Goal: Task Accomplishment & Management: Manage account settings

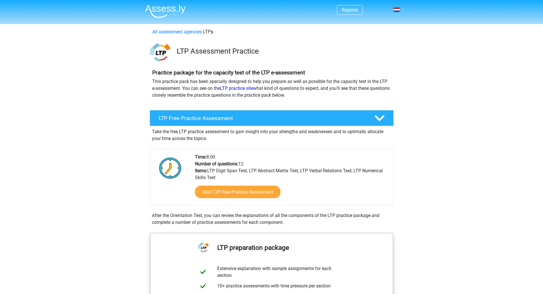
click at [403, 11] on link at bounding box center [397, 9] width 11 height 7
click at [383, 33] on font "Login" at bounding box center [377, 31] width 11 height 5
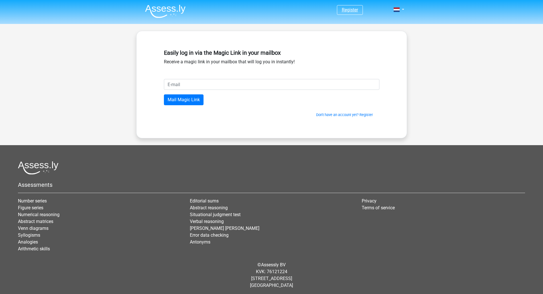
click at [352, 9] on font "Register" at bounding box center [350, 9] width 16 height 5
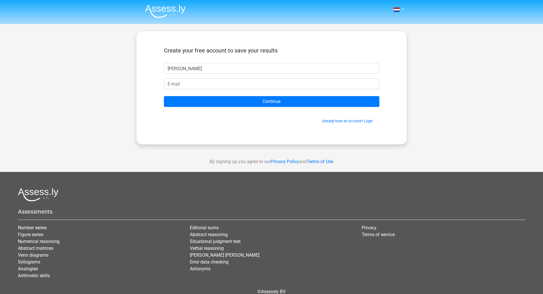
type input "Sumira"
click at [181, 78] on form "Create your free account to save your results Sumira Continue Already have an a…" at bounding box center [272, 85] width 216 height 77
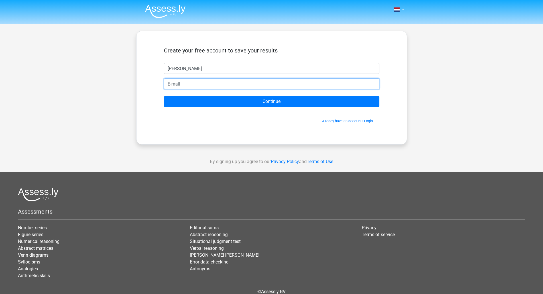
click at [177, 86] on input "email" at bounding box center [272, 83] width 216 height 11
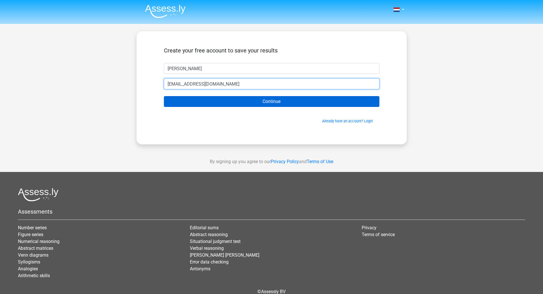
type input "sumiravasudev@gmail.com"
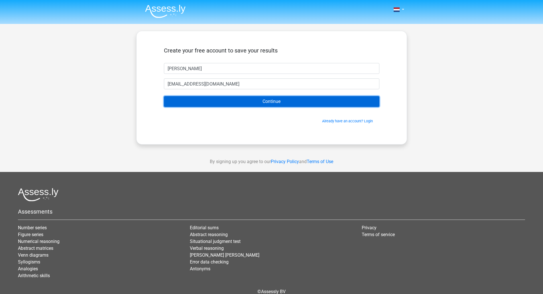
click at [193, 103] on input "Continue" at bounding box center [272, 101] width 216 height 11
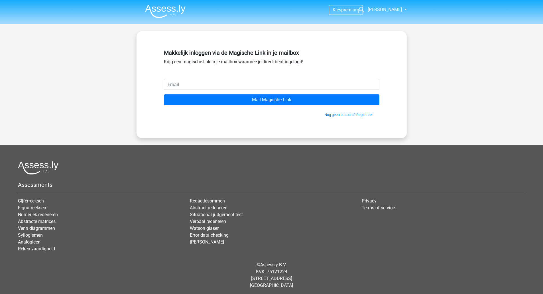
click at [67, 74] on div "Kies premium Sumira sumiravasudev@gmail.com" at bounding box center [271, 148] width 543 height 296
click at [200, 86] on input "email" at bounding box center [272, 84] width 216 height 11
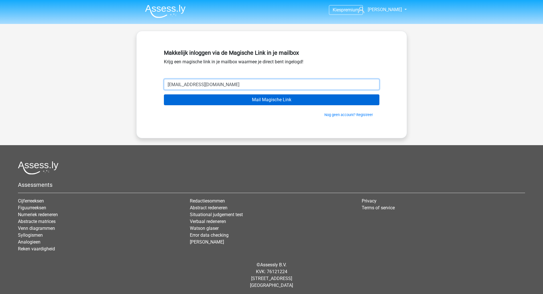
type input "sumiravasudev@gmail.com"
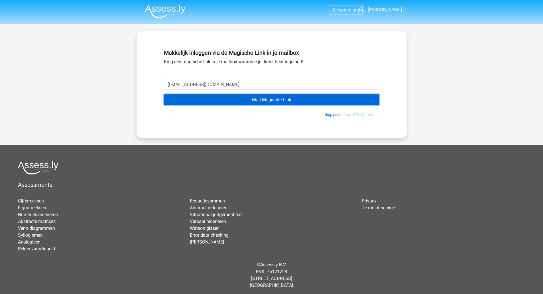
click at [237, 99] on input "Mail Magische Link" at bounding box center [272, 99] width 216 height 11
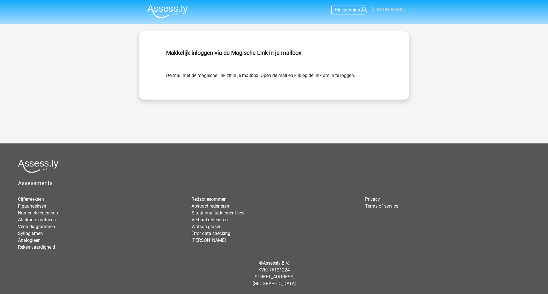
click at [397, 10] on span "[PERSON_NAME]" at bounding box center [387, 9] width 34 height 5
click at [357, 9] on span "premium" at bounding box center [352, 9] width 18 height 5
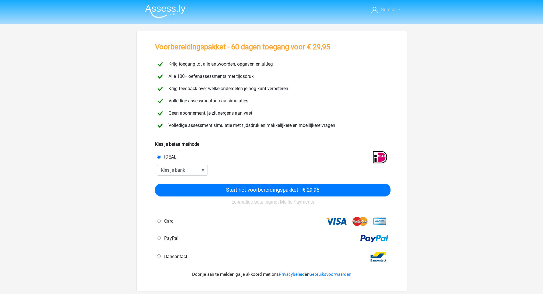
click at [394, 10] on span "Sumira" at bounding box center [388, 9] width 15 height 5
click at [379, 32] on link "Logout" at bounding box center [382, 36] width 39 height 9
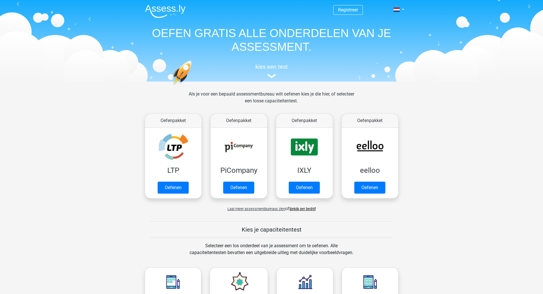
click at [406, 9] on div "Registreer Nederlands English" at bounding box center [271, 40] width 271 height 78
click at [403, 10] on link at bounding box center [397, 9] width 11 height 7
click at [380, 33] on link "English" at bounding box center [382, 31] width 39 height 9
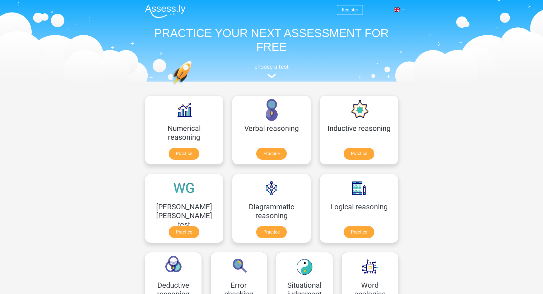
click at [403, 9] on link at bounding box center [397, 9] width 11 height 7
click at [378, 45] on link "Login" at bounding box center [382, 41] width 39 height 9
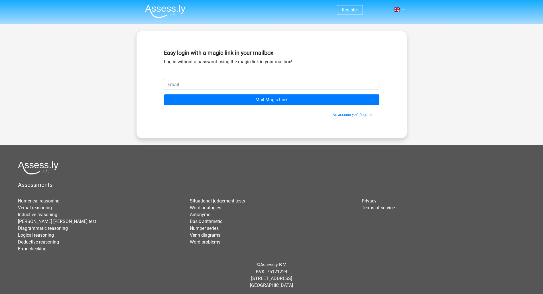
click at [187, 87] on input "email" at bounding box center [272, 84] width 216 height 11
click at [180, 84] on input "email" at bounding box center [272, 84] width 216 height 11
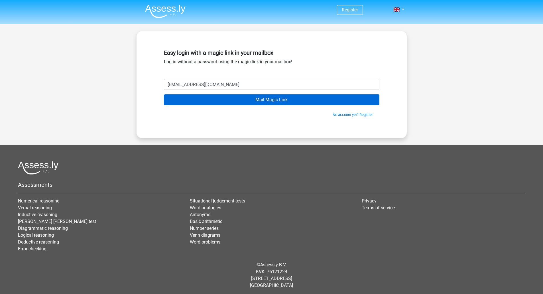
type input "sumiravasudev@gmail.com"
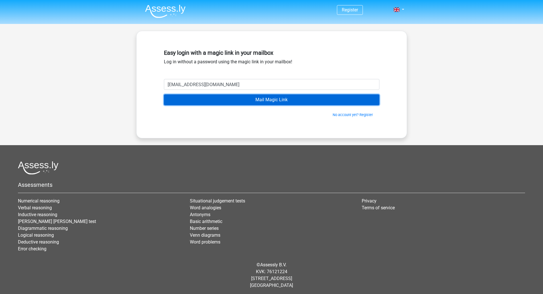
click at [242, 99] on input "Mail Magic Link" at bounding box center [272, 99] width 216 height 11
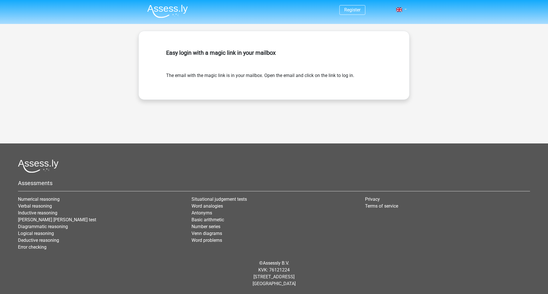
click at [405, 9] on link at bounding box center [399, 9] width 11 height 7
click at [277, 29] on div "Register" at bounding box center [274, 128] width 548 height 257
click at [404, 9] on link at bounding box center [399, 9] width 11 height 7
click at [387, 23] on link "Login" at bounding box center [384, 22] width 39 height 9
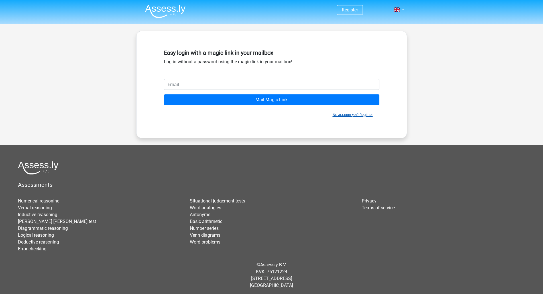
click at [361, 114] on link "No account yet? Register" at bounding box center [353, 115] width 40 height 4
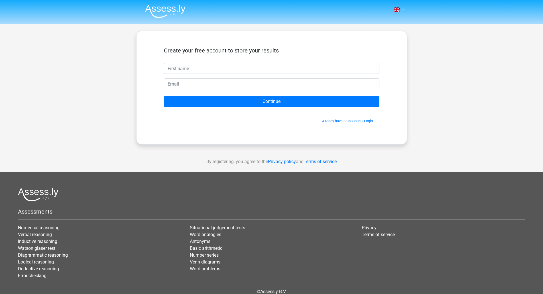
click at [402, 11] on link at bounding box center [397, 9] width 11 height 7
click at [381, 41] on link "Login" at bounding box center [382, 41] width 39 height 9
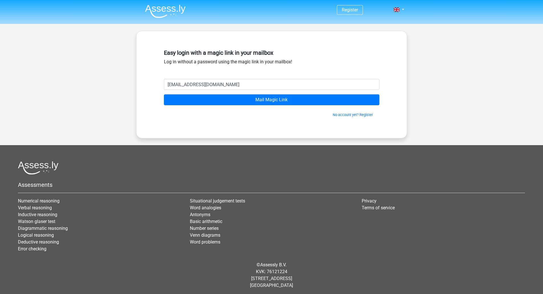
type input "[EMAIL_ADDRESS][DOMAIN_NAME]"
click at [164, 94] on input "Mail Magic Link" at bounding box center [272, 99] width 216 height 11
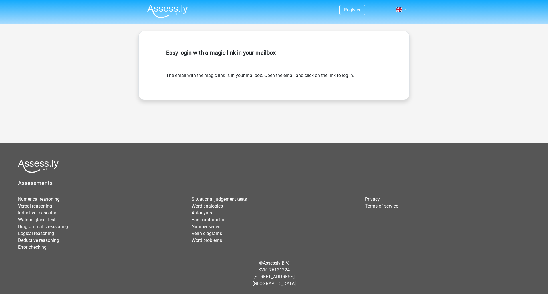
click at [400, 9] on span at bounding box center [399, 9] width 6 height 5
click at [382, 23] on link "Login" at bounding box center [384, 22] width 39 height 9
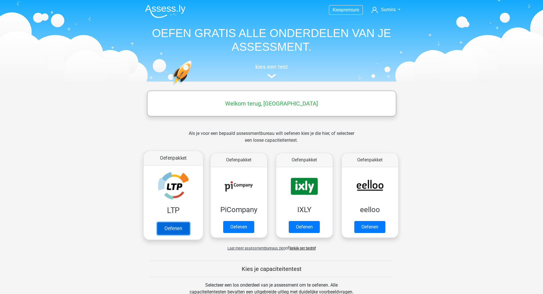
click at [167, 222] on link "Oefenen" at bounding box center [173, 228] width 33 height 13
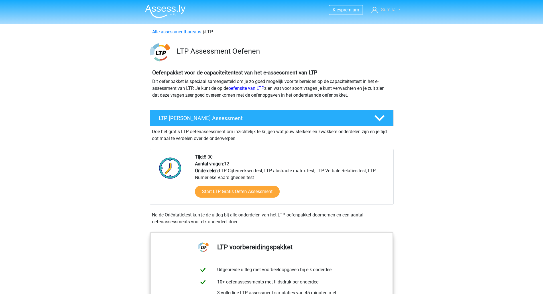
click at [396, 8] on link "Sumira" at bounding box center [385, 9] width 33 height 7
click at [350, 6] on link "Kies premium" at bounding box center [345, 10] width 33 height 8
click at [390, 9] on span "Sumira" at bounding box center [388, 9] width 15 height 5
click at [377, 41] on link "Nederlands" at bounding box center [382, 45] width 39 height 9
click at [392, 11] on span "Sumira" at bounding box center [388, 9] width 15 height 5
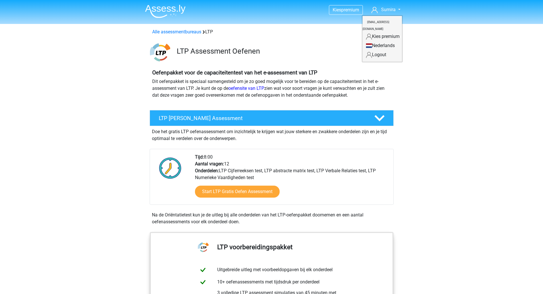
click at [380, 50] on link "Logout" at bounding box center [382, 54] width 39 height 9
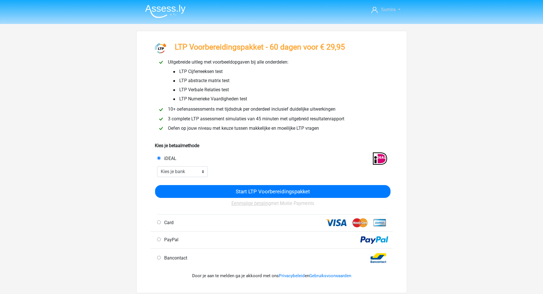
click at [386, 11] on span "Sumira" at bounding box center [388, 9] width 15 height 5
click at [415, 82] on div "Sumira [EMAIL_ADDRESS][DOMAIN_NAME]" at bounding box center [271, 228] width 543 height 457
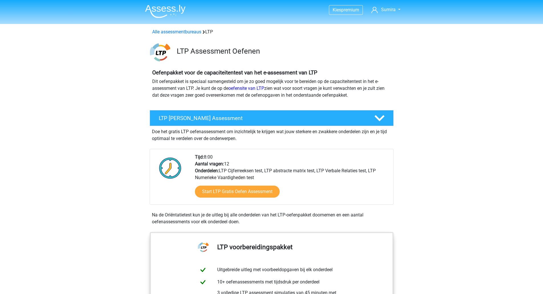
click at [391, 13] on nav "Kies premium Sumira sumiravasudev@gmail.com" at bounding box center [272, 10] width 262 height 19
click at [390, 7] on span "Sumira" at bounding box center [388, 9] width 15 height 5
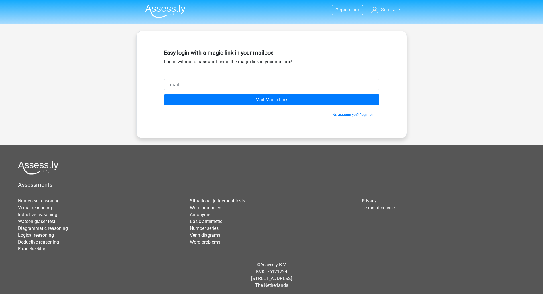
click at [347, 13] on link "Go premium" at bounding box center [347, 10] width 31 height 8
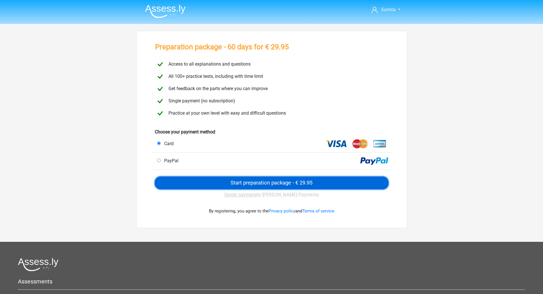
click at [248, 181] on input "Start preparation package - € 29.95" at bounding box center [272, 183] width 234 height 13
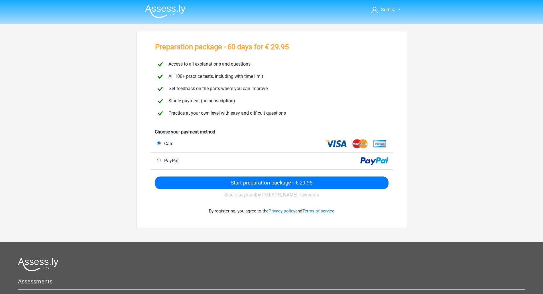
click at [161, 7] on img at bounding box center [165, 11] width 40 height 13
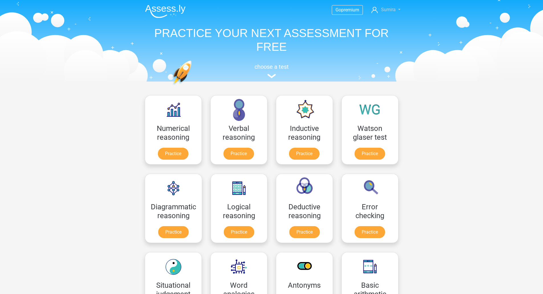
click at [384, 9] on span "Sumira" at bounding box center [388, 9] width 15 height 5
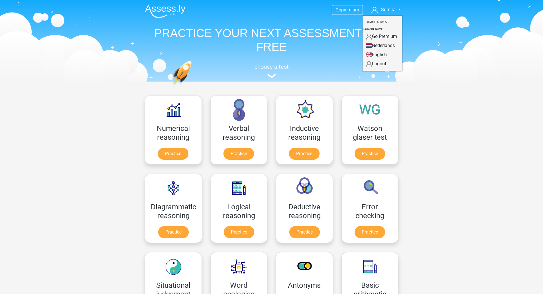
click at [376, 32] on link "Go Premium" at bounding box center [382, 36] width 39 height 9
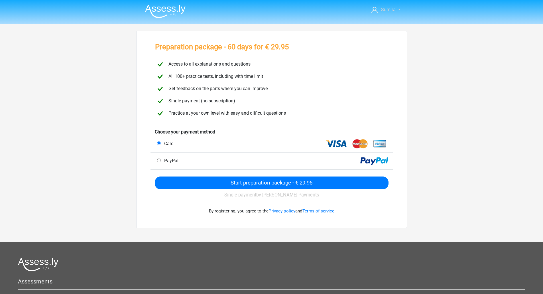
click at [395, 9] on span "Sumira" at bounding box center [388, 9] width 15 height 5
click at [378, 13] on icon at bounding box center [375, 10] width 6 height 6
